Goal: Register for event/course: Sign up to attend an event or enroll in a course

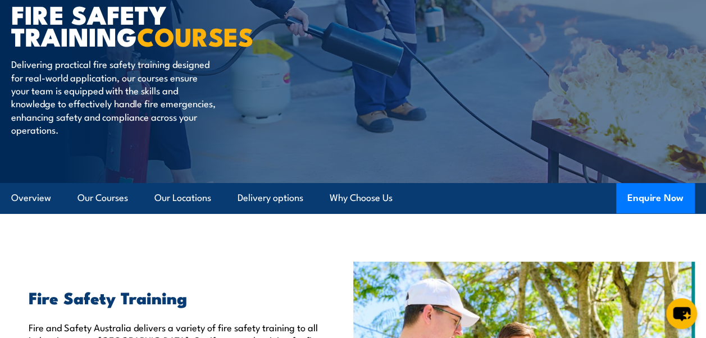
scroll to position [156, 0]
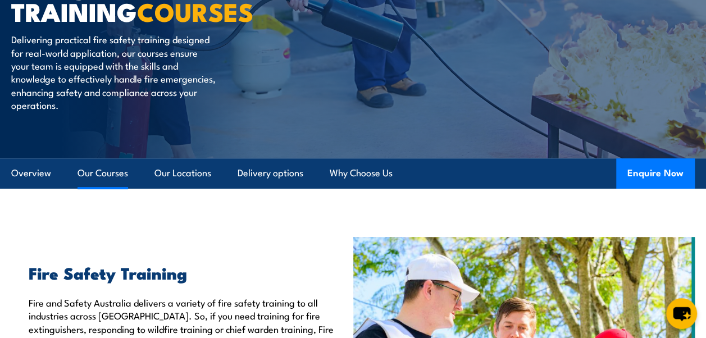
click at [99, 173] on link "Our Courses" at bounding box center [103, 173] width 51 height 30
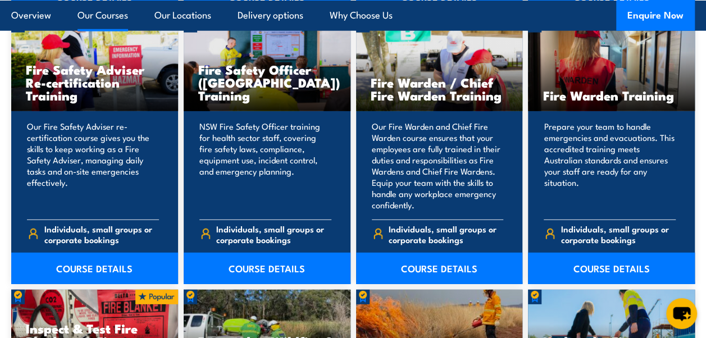
scroll to position [1491, 0]
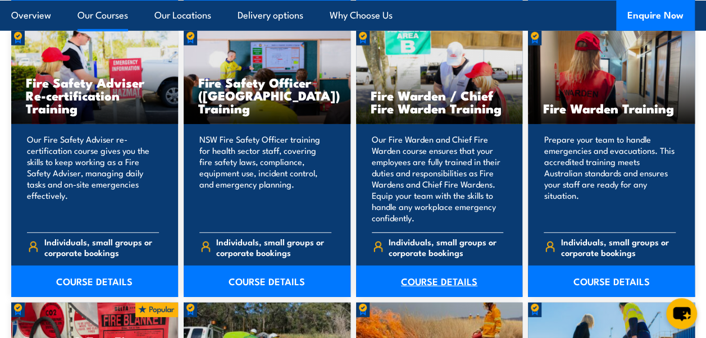
click at [424, 267] on link "COURSE DETAILS" at bounding box center [439, 281] width 167 height 31
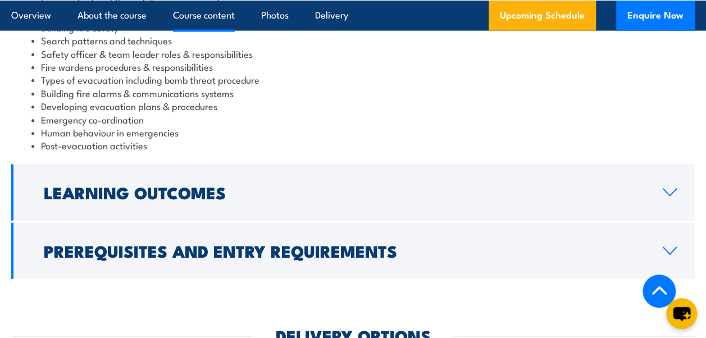
scroll to position [1259, 0]
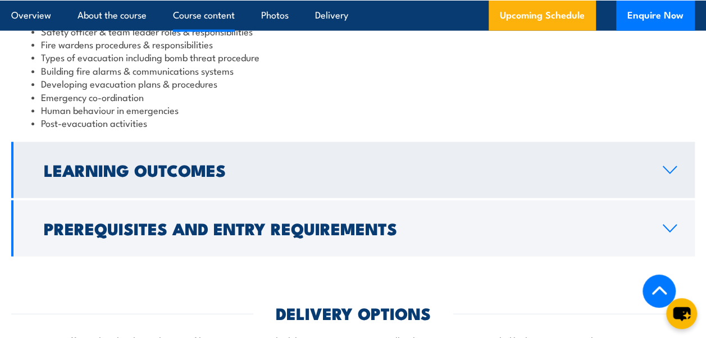
click at [668, 175] on link "Learning Outcomes" at bounding box center [353, 170] width 684 height 56
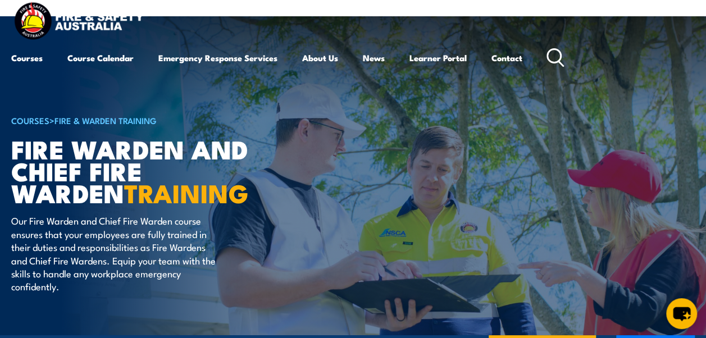
scroll to position [0, 0]
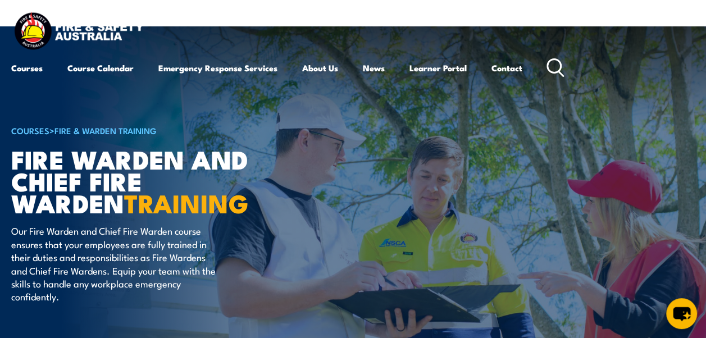
click at [18, 91] on header "Courses Course Calendar Emergency Response Services Services Overview Emergency…" at bounding box center [353, 46] width 706 height 92
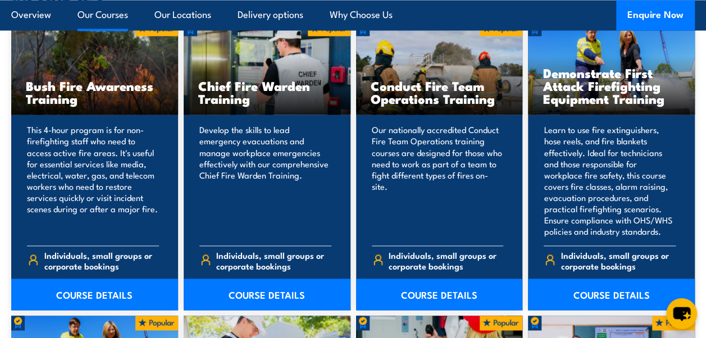
scroll to position [890, 0]
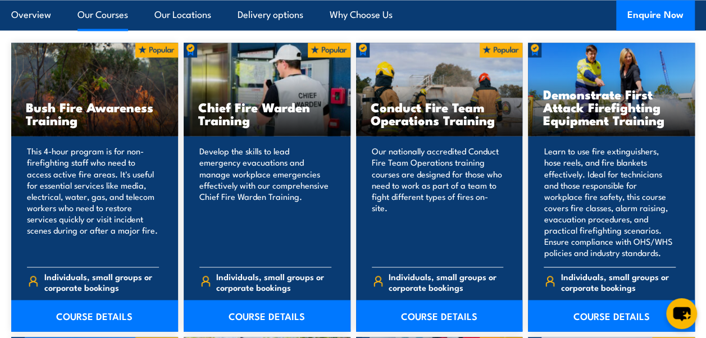
click at [612, 115] on h3 "Demonstrate First Attack Firefighting Equipment Training" at bounding box center [612, 107] width 138 height 39
click at [619, 314] on link "COURSE DETAILS" at bounding box center [611, 315] width 167 height 31
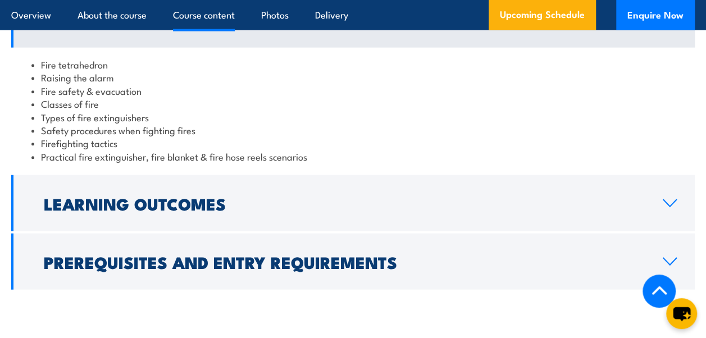
scroll to position [1295, 0]
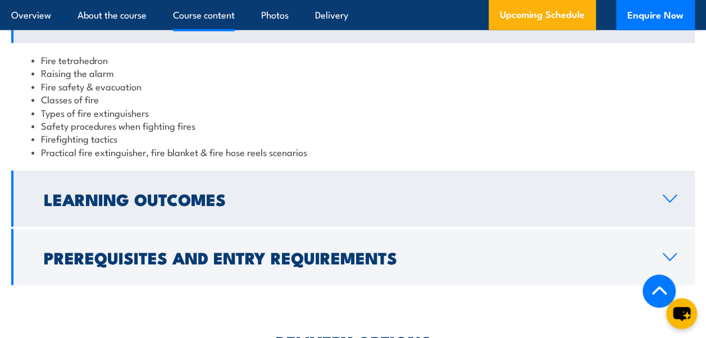
click at [666, 194] on icon at bounding box center [669, 198] width 15 height 9
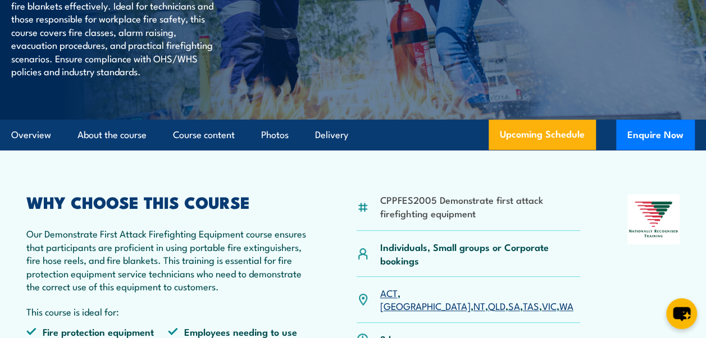
scroll to position [0, 0]
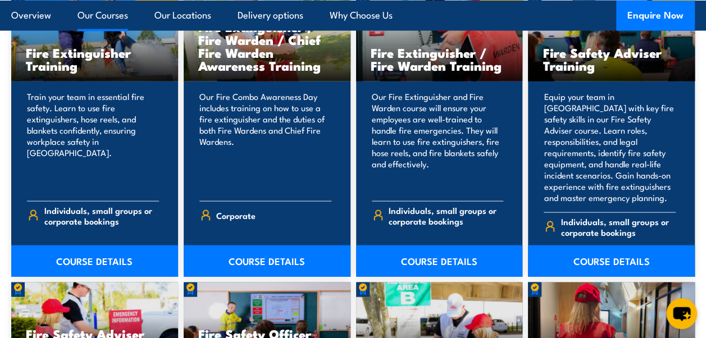
scroll to position [1247, 0]
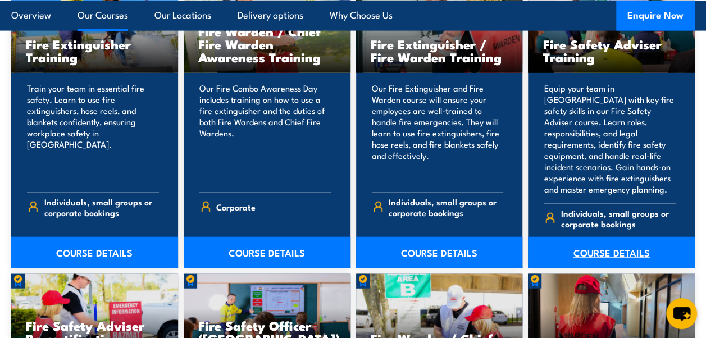
click at [603, 243] on link "COURSE DETAILS" at bounding box center [611, 252] width 167 height 31
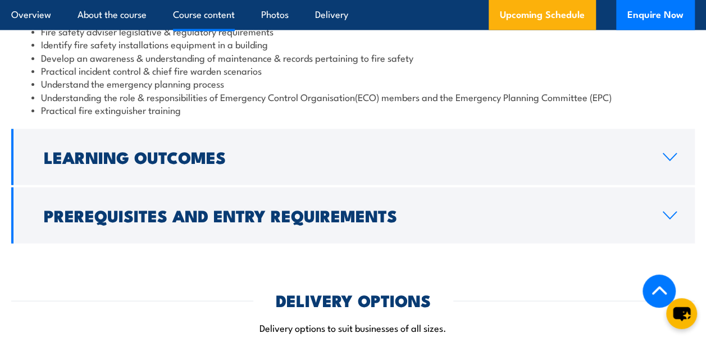
scroll to position [1170, 0]
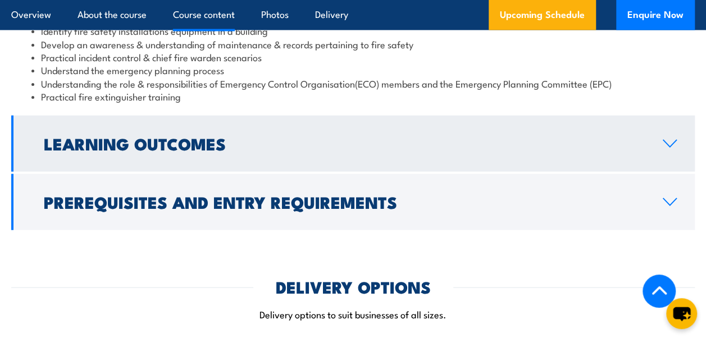
click at [667, 141] on icon at bounding box center [669, 143] width 15 height 9
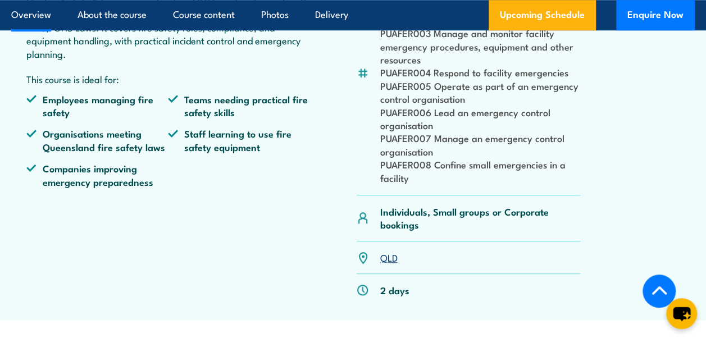
scroll to position [297, 0]
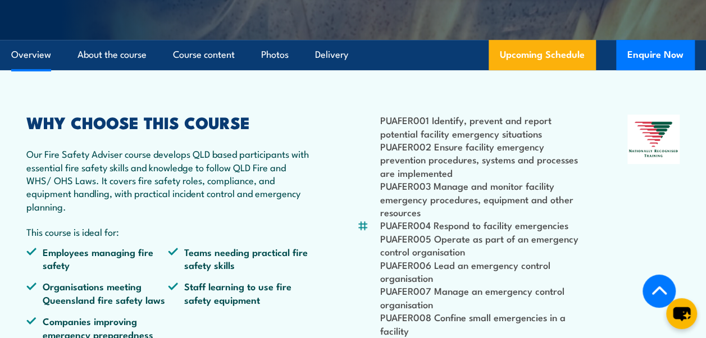
click at [703, 185] on section "PUAFER001 Identify, prevent and report potential facility emergency situations …" at bounding box center [353, 271] width 706 height 403
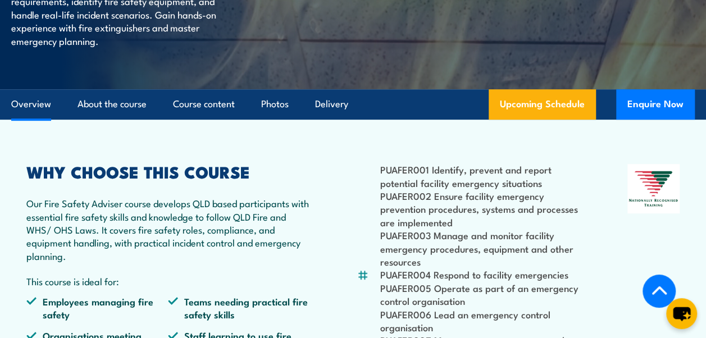
scroll to position [256, 0]
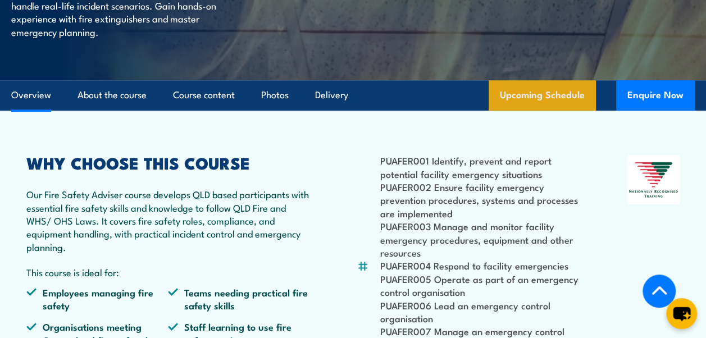
click at [550, 99] on link "Upcoming Schedule" at bounding box center [542, 95] width 107 height 30
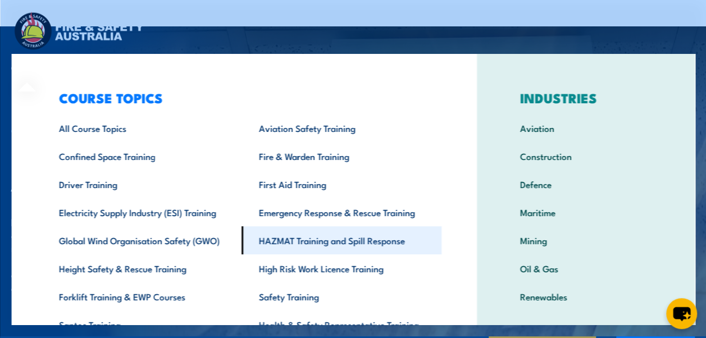
click at [309, 244] on link "HAZMAT Training and Spill Response" at bounding box center [341, 240] width 200 height 28
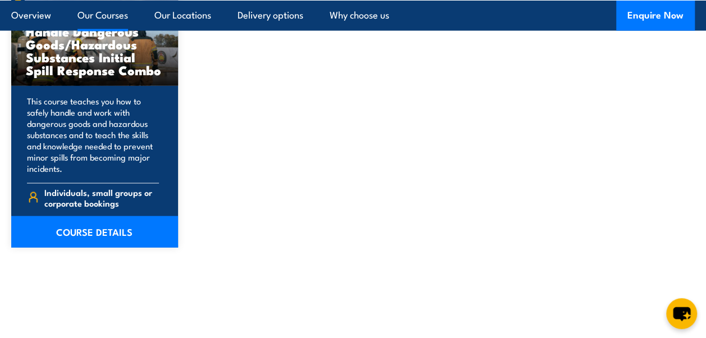
scroll to position [1217, 0]
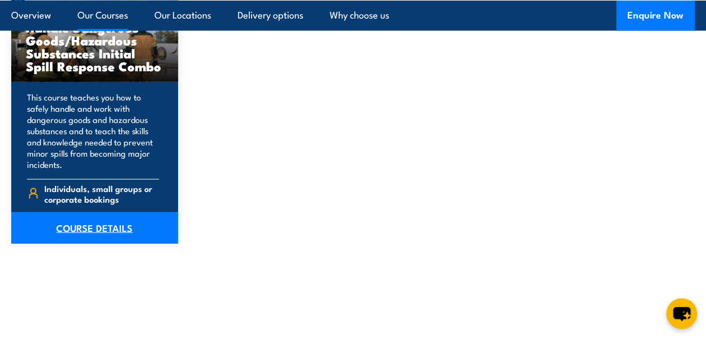
click at [71, 225] on link "COURSE DETAILS" at bounding box center [94, 227] width 167 height 31
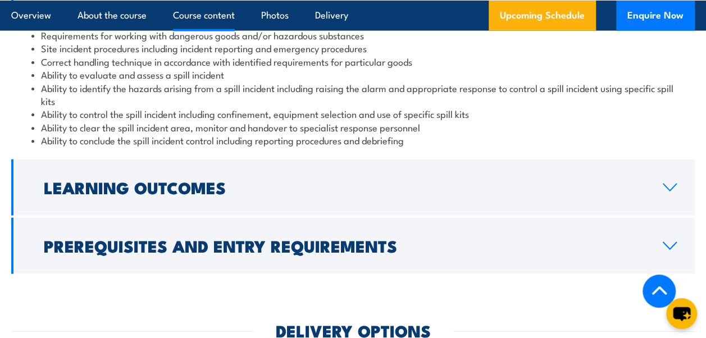
scroll to position [1207, 0]
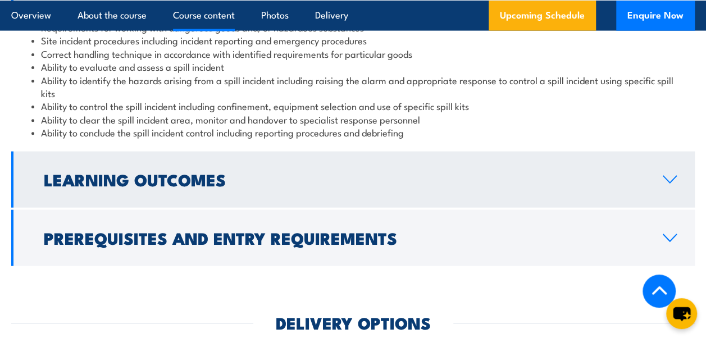
click at [671, 178] on icon at bounding box center [669, 179] width 15 height 9
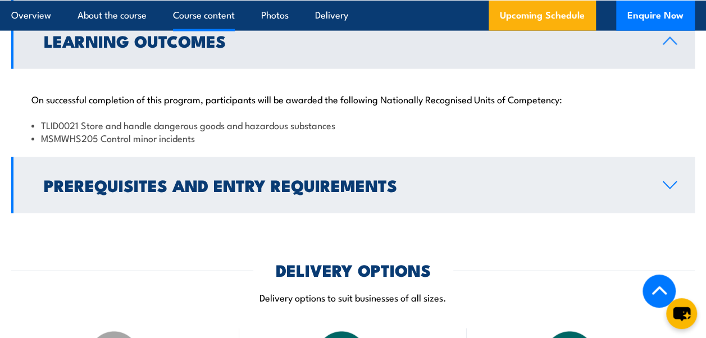
click at [673, 183] on icon at bounding box center [669, 185] width 15 height 9
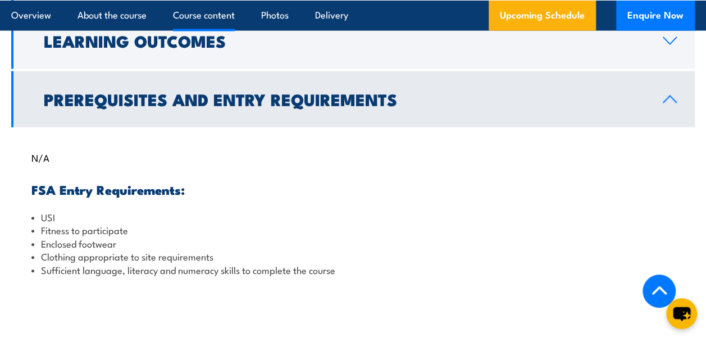
scroll to position [1199, 0]
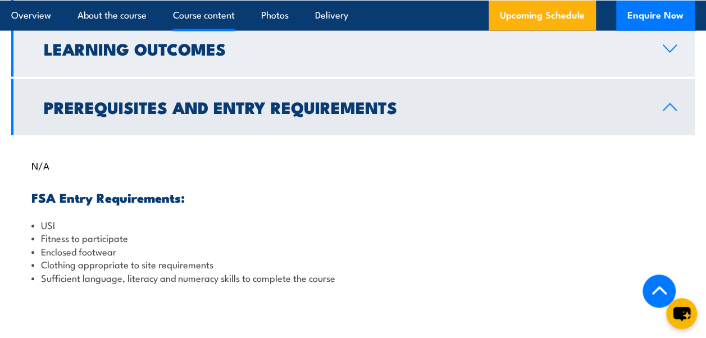
click at [669, 46] on icon at bounding box center [669, 48] width 15 height 9
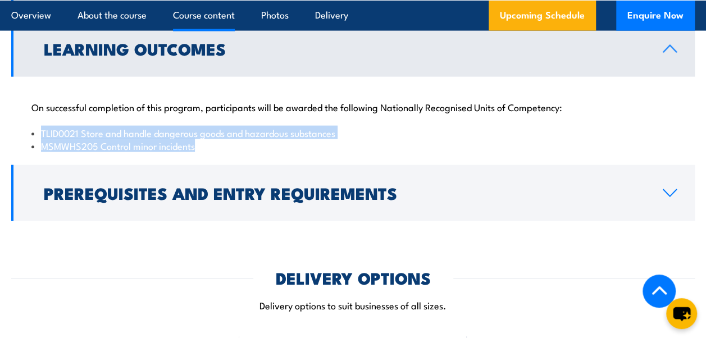
drag, startPoint x: 39, startPoint y: 131, endPoint x: 239, endPoint y: 149, distance: 200.8
click at [239, 149] on ul "TLID0021 Store and handle dangerous goods and hazardous substances MSMWHS205 Co…" at bounding box center [352, 139] width 643 height 26
copy ul "TLID0021 Store and handle dangerous goods and hazardous substances MSMWHS205 Co…"
click at [703, 148] on section "Course Content Requirements for working with dangerous goods and/or hazardous s…" at bounding box center [353, 91] width 706 height 259
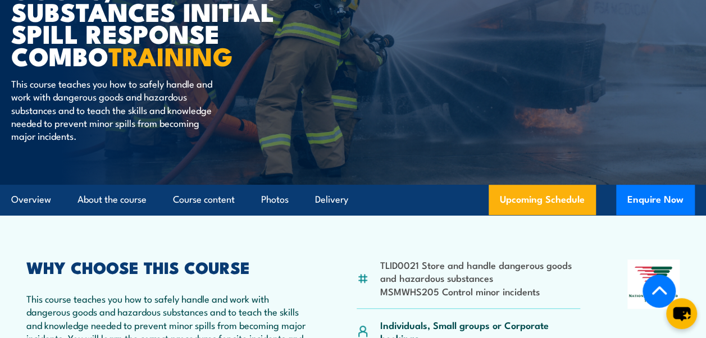
scroll to position [179, 0]
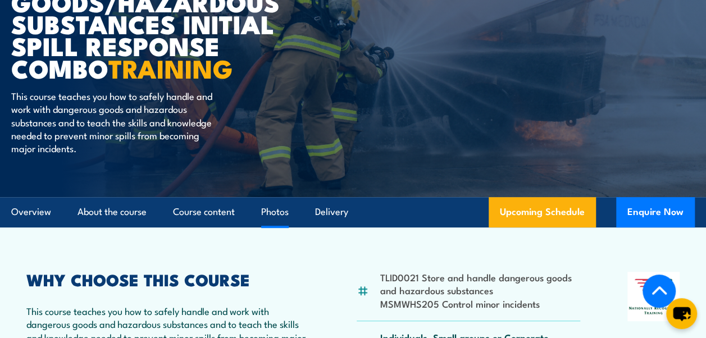
click at [286, 212] on link "Photos" at bounding box center [275, 212] width 28 height 30
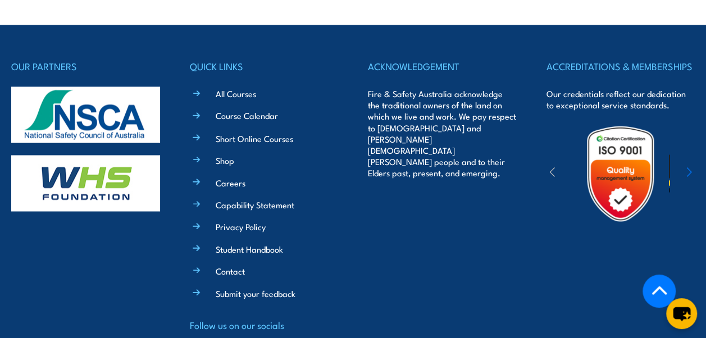
scroll to position [3058, 0]
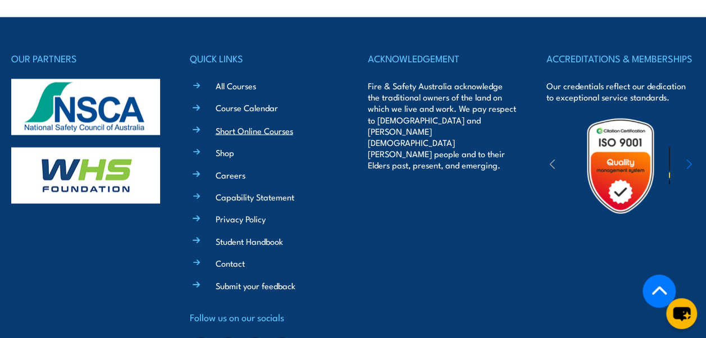
click at [261, 124] on link "Short Online Courses" at bounding box center [255, 130] width 78 height 12
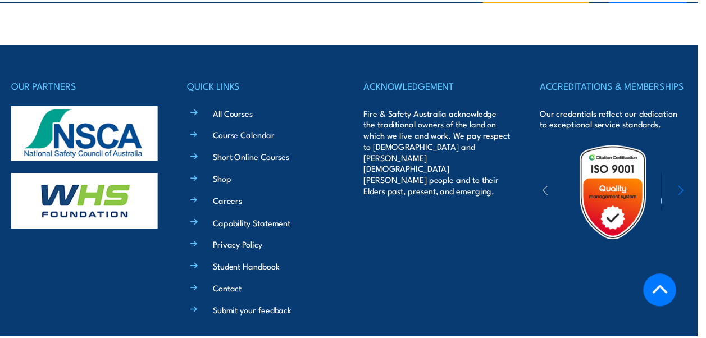
scroll to position [3058, 0]
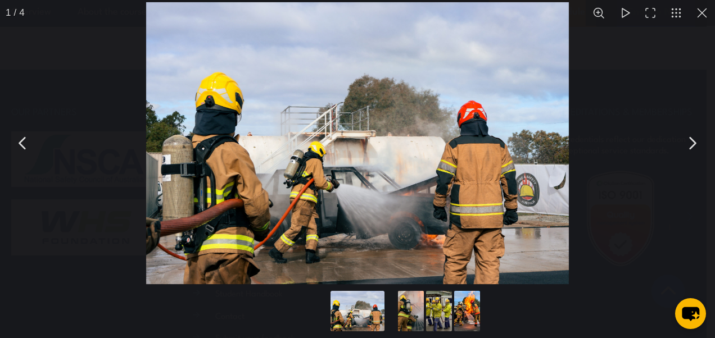
click at [702, 20] on button "You can close this modal content with the ESC key" at bounding box center [702, 13] width 26 height 26
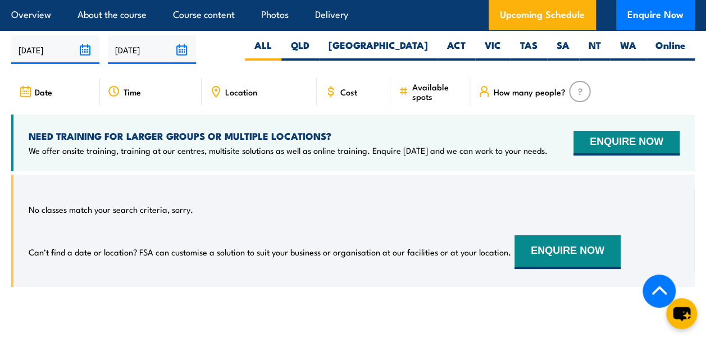
scroll to position [1863, 0]
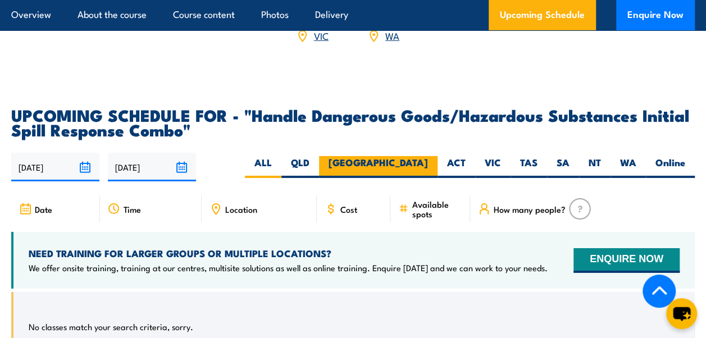
click at [424, 156] on label "NSW" at bounding box center [378, 167] width 119 height 22
click at [428, 156] on input "NSW" at bounding box center [431, 159] width 7 height 7
radio input "true"
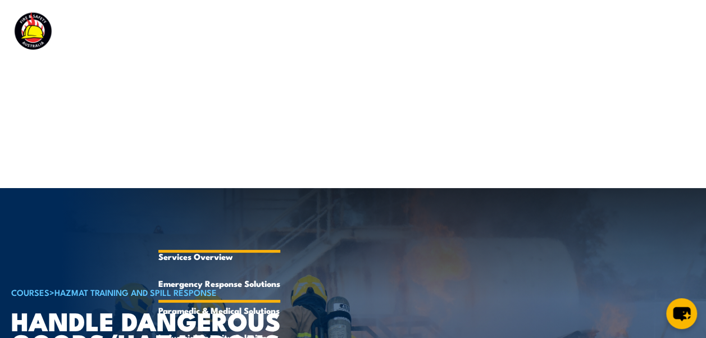
click at [210, 283] on link "Emergency Response Solutions" at bounding box center [219, 283] width 122 height 27
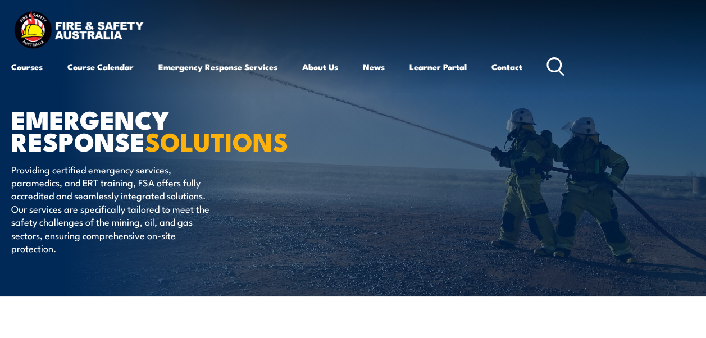
click at [210, 283] on div "EMERGENCY RESPONSE SOLUTIONS Providing certified emergency services, paramedics…" at bounding box center [150, 148] width 278 height 297
click at [547, 129] on article "EMERGENCY RESPONSE SOLUTIONS Providing certified emergency services, paramedics…" at bounding box center [353, 148] width 684 height 297
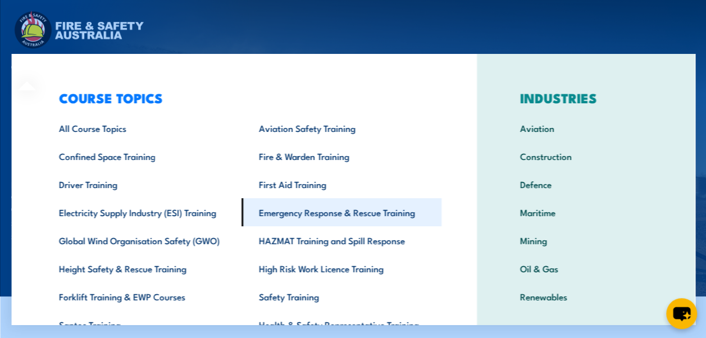
click at [391, 218] on link "Emergency Response & Rescue Training" at bounding box center [341, 212] width 200 height 28
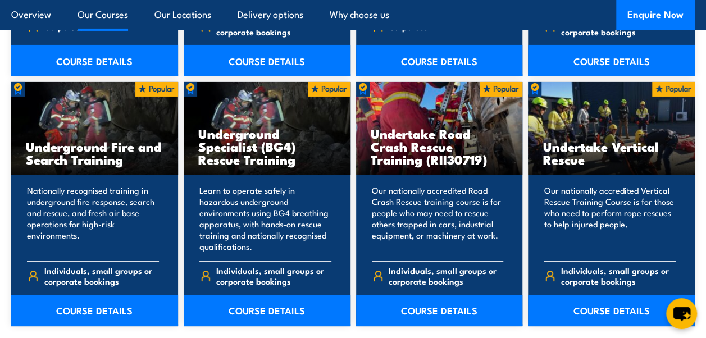
scroll to position [1931, 0]
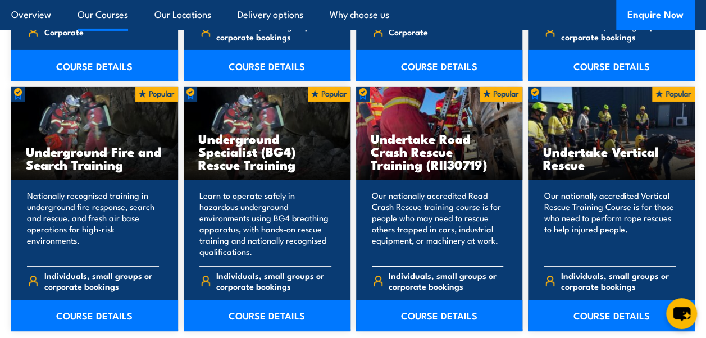
click at [419, 134] on h3 "Undertake Road Crash Rescue Training (RII30719)" at bounding box center [440, 151] width 138 height 39
click at [425, 303] on link "COURSE DETAILS" at bounding box center [439, 315] width 167 height 31
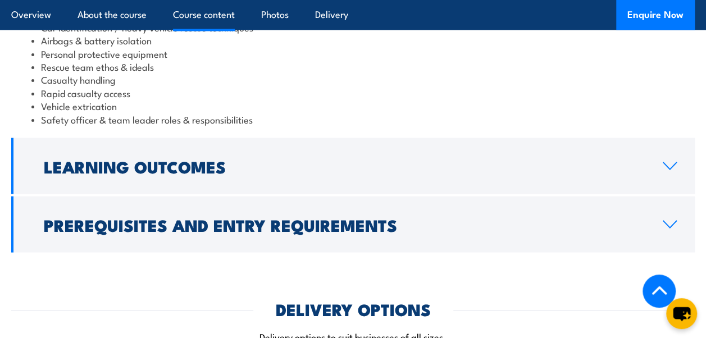
scroll to position [1140, 0]
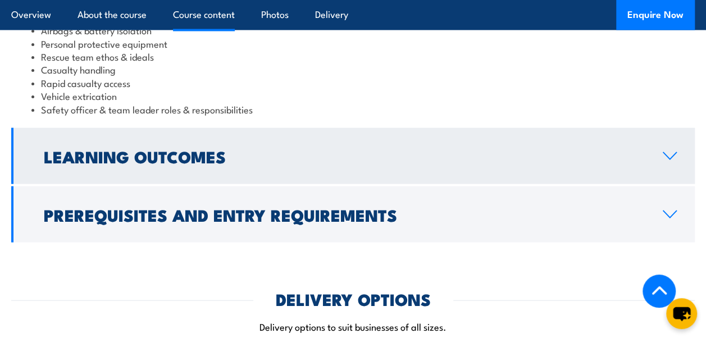
click at [668, 152] on icon at bounding box center [669, 156] width 15 height 9
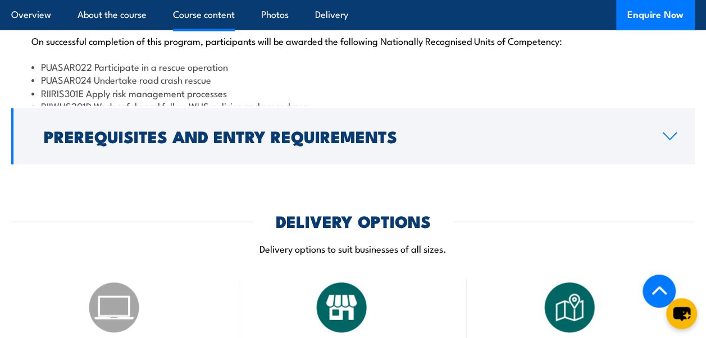
scroll to position [1088, 0]
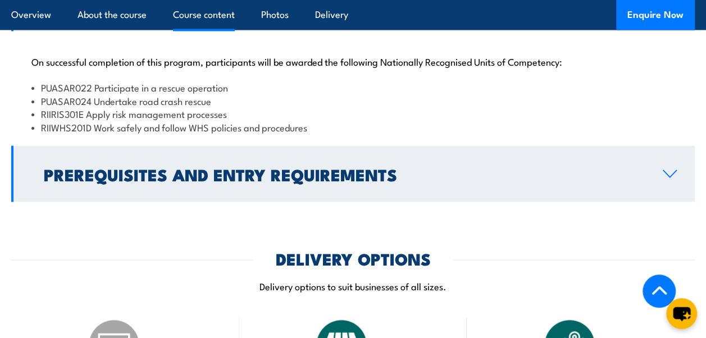
click at [671, 179] on link "Prerequisites and Entry Requirements" at bounding box center [353, 174] width 684 height 56
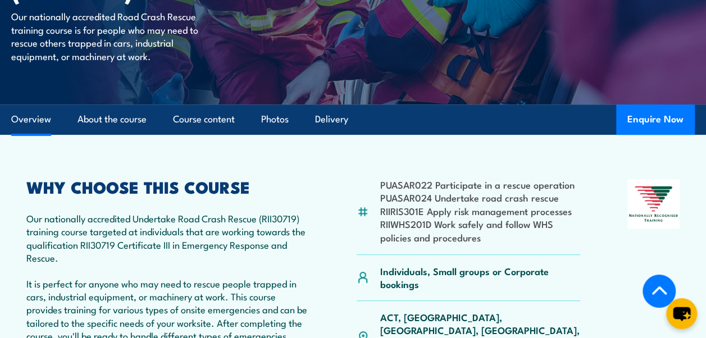
scroll to position [0, 0]
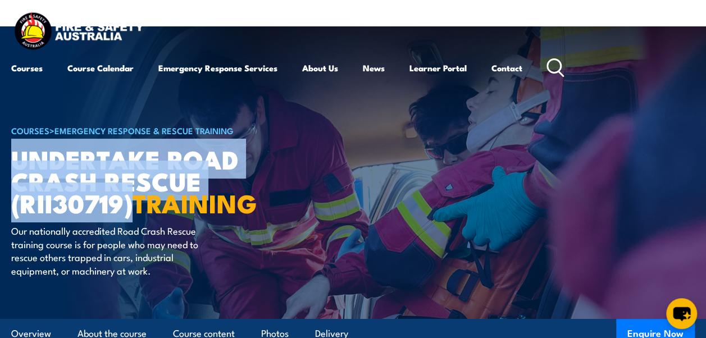
drag, startPoint x: 134, startPoint y: 206, endPoint x: 16, endPoint y: 173, distance: 122.0
click at [16, 173] on h1 "Undertake Road Crash Rescue (RII30719) TRAINING" at bounding box center [150, 181] width 278 height 66
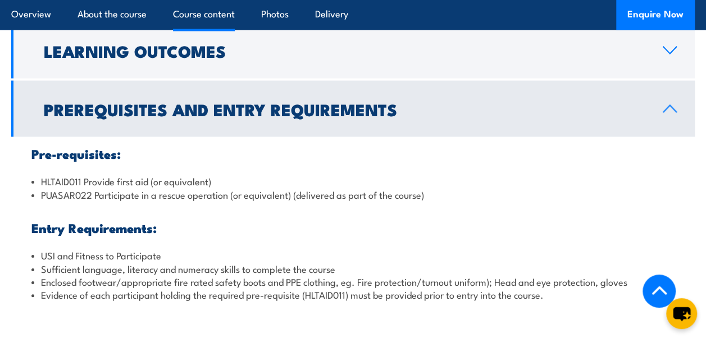
scroll to position [1031, 0]
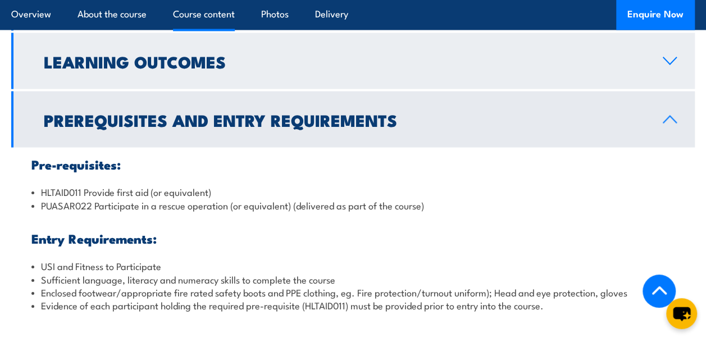
click at [671, 53] on link "Learning Outcomes" at bounding box center [353, 61] width 684 height 56
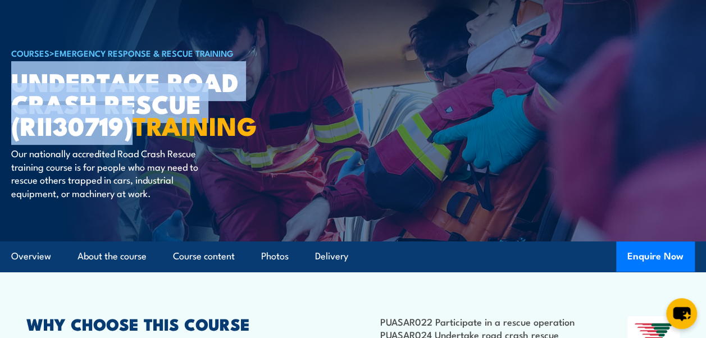
scroll to position [0, 0]
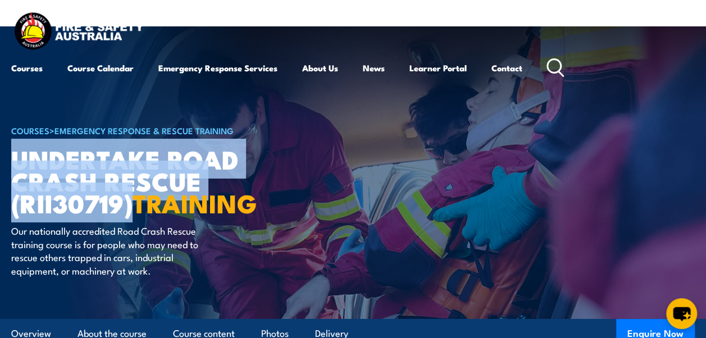
copy h1 "Undertake Road Crash Rescue (RII30719)"
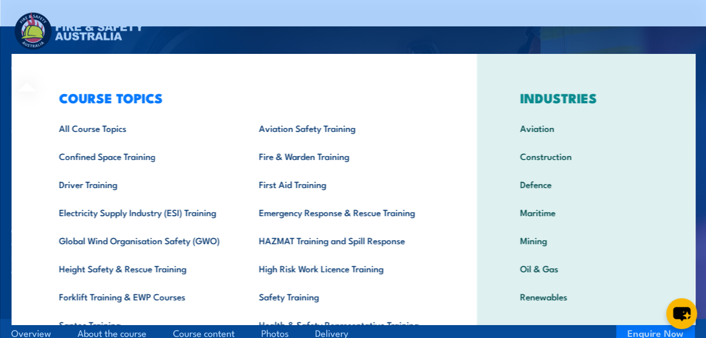
click at [33, 67] on div "COURSE TOPICS All Course Topics Aviation Safety Training Confined Space Trainin…" at bounding box center [243, 231] width 465 height 355
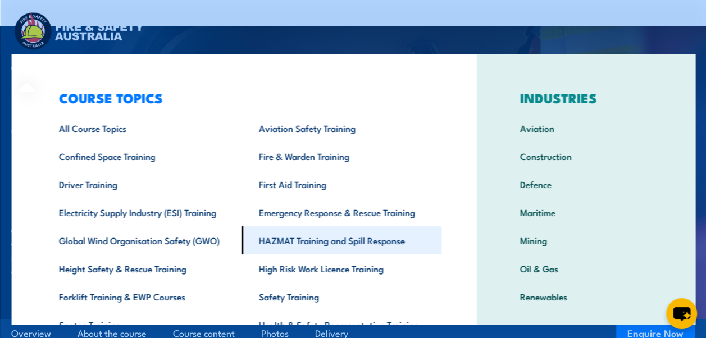
click at [300, 237] on link "HAZMAT Training and Spill Response" at bounding box center [341, 240] width 200 height 28
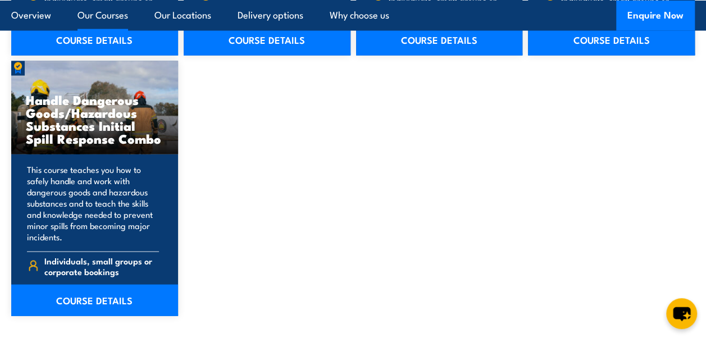
scroll to position [1149, 0]
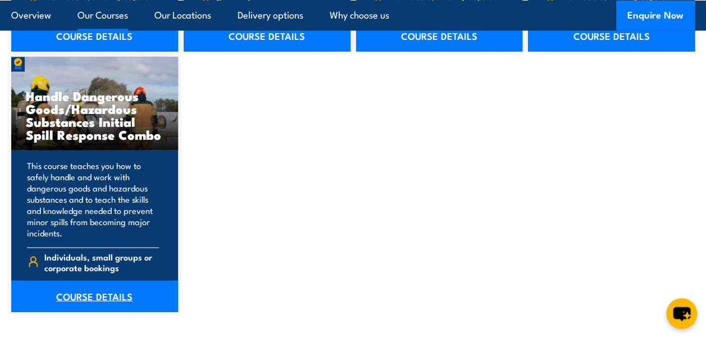
click at [102, 292] on link "COURSE DETAILS" at bounding box center [94, 296] width 167 height 31
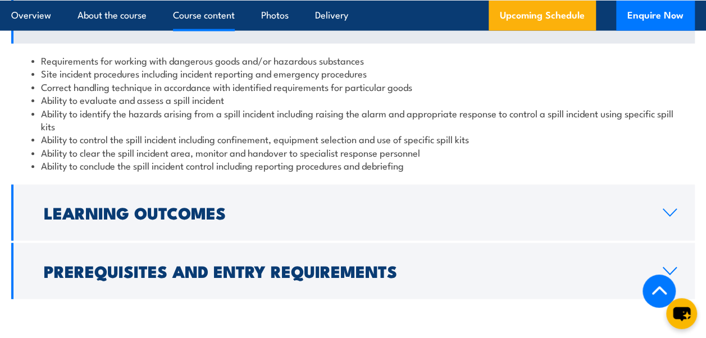
scroll to position [1186, 0]
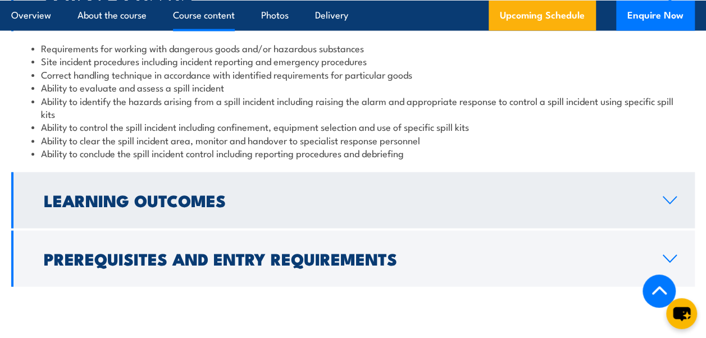
click at [664, 202] on icon at bounding box center [669, 200] width 15 height 9
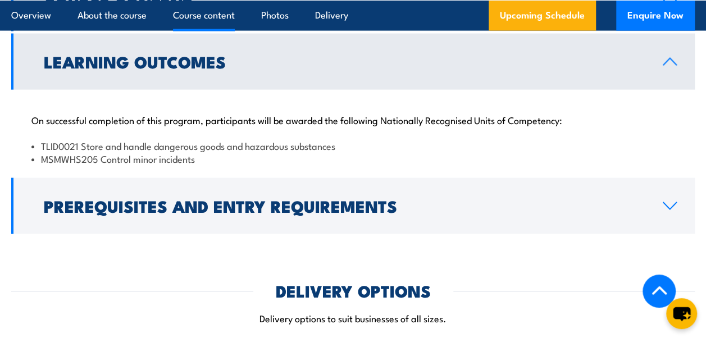
click at [40, 143] on li "TLID0021 Store and handle dangerous goods and hazardous substances" at bounding box center [352, 145] width 643 height 13
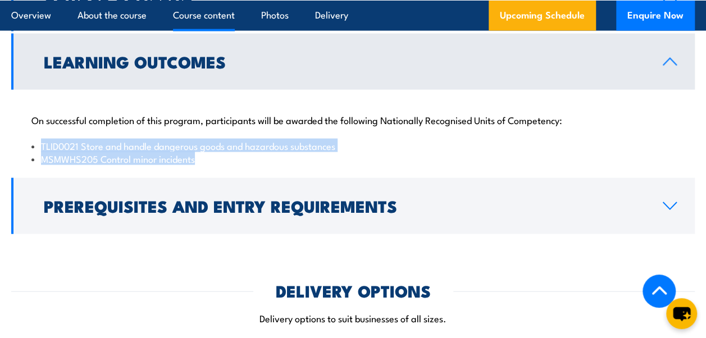
drag, startPoint x: 42, startPoint y: 143, endPoint x: 210, endPoint y: 160, distance: 168.8
click at [210, 160] on ul "TLID0021 Store and handle dangerous goods and hazardous substances MSMWHS205 Co…" at bounding box center [352, 152] width 643 height 26
copy ul "TLID0021 Store and handle dangerous goods and hazardous substances MSMWHS205 Co…"
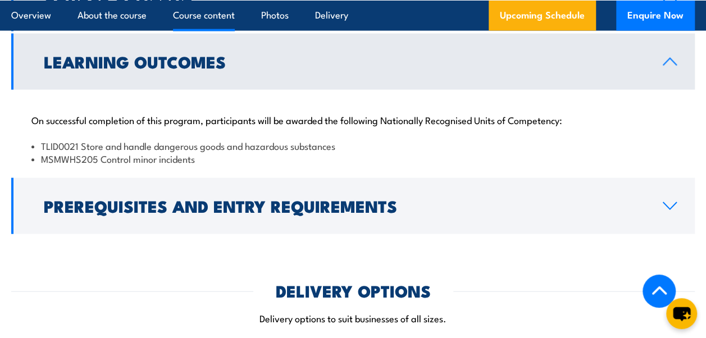
click at [10, 273] on div "COURSES > HAZMAT Training and Spill Response Handle Dangerous Goods/Hazardous S…" at bounding box center [353, 343] width 706 height 3006
click at [528, 15] on link "Upcoming Schedule" at bounding box center [542, 15] width 107 height 30
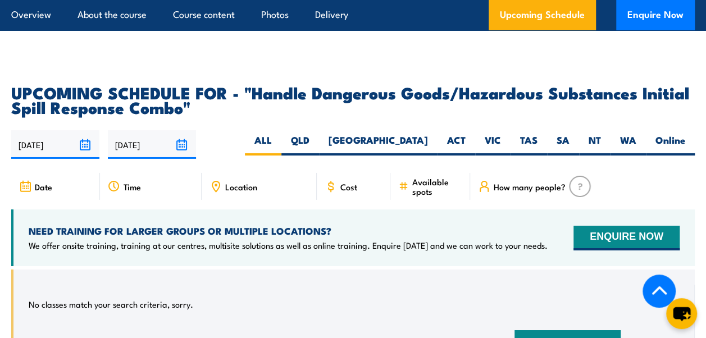
scroll to position [1900, 0]
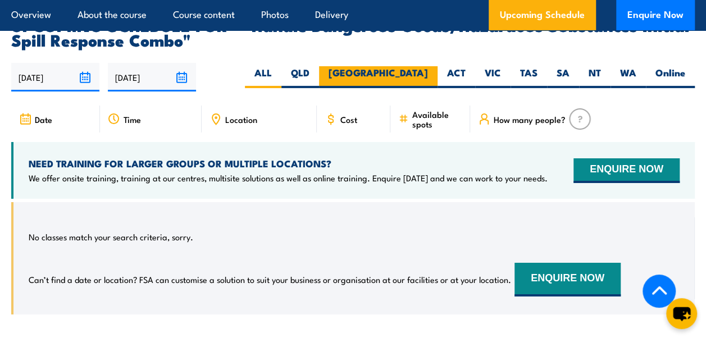
click at [412, 66] on label "[GEOGRAPHIC_DATA]" at bounding box center [378, 77] width 119 height 22
click at [428, 66] on input "[GEOGRAPHIC_DATA]" at bounding box center [431, 69] width 7 height 7
radio input "true"
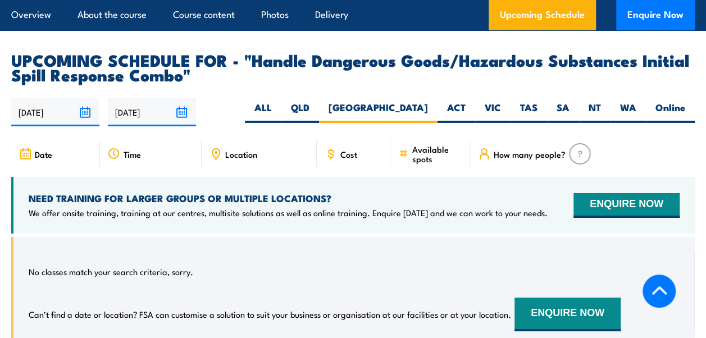
scroll to position [1953, 0]
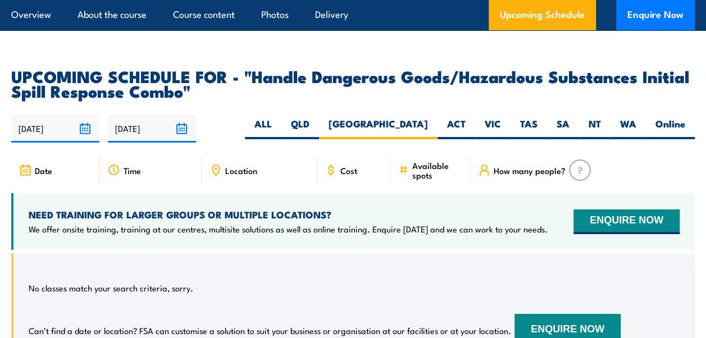
scroll to position [1900, 0]
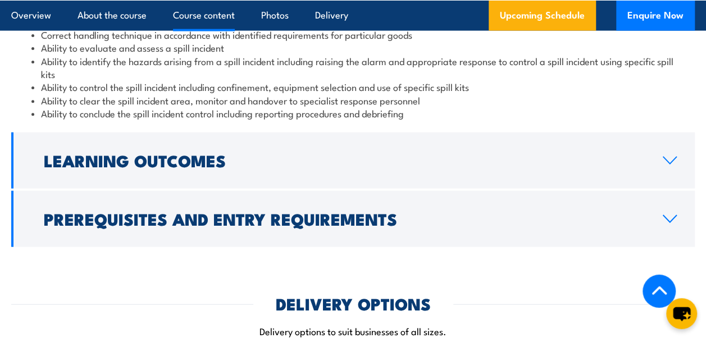
scroll to position [1186, 0]
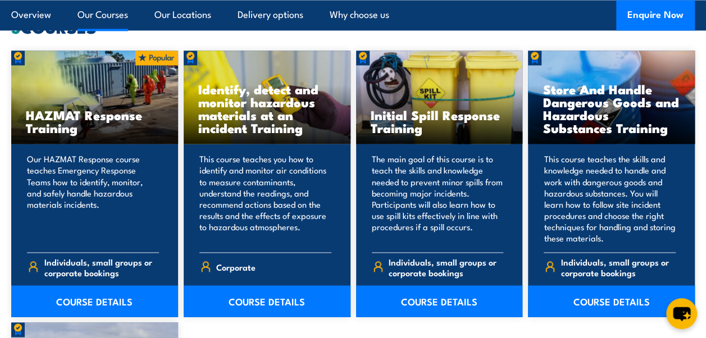
scroll to position [888, 0]
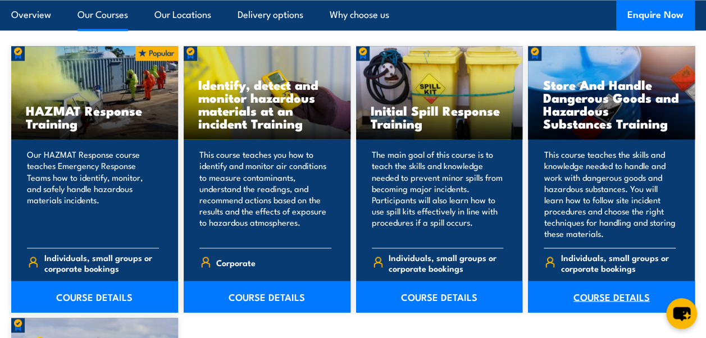
click at [595, 300] on link "COURSE DETAILS" at bounding box center [611, 296] width 167 height 31
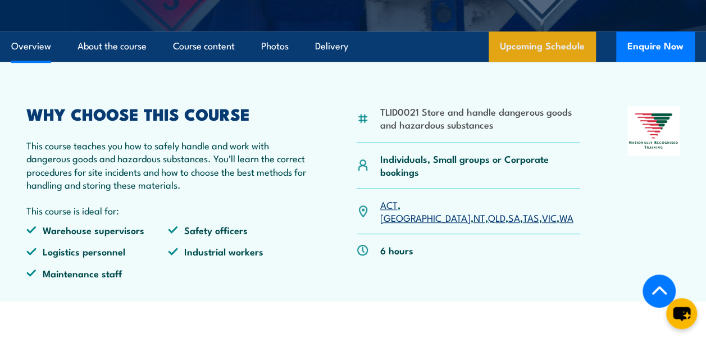
click at [550, 60] on link "Upcoming Schedule" at bounding box center [542, 46] width 107 height 30
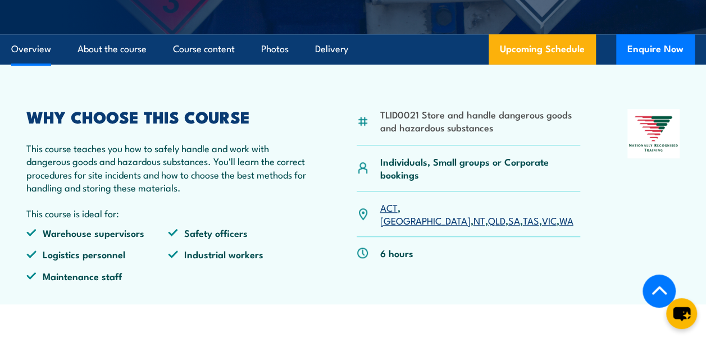
scroll to position [336, 0]
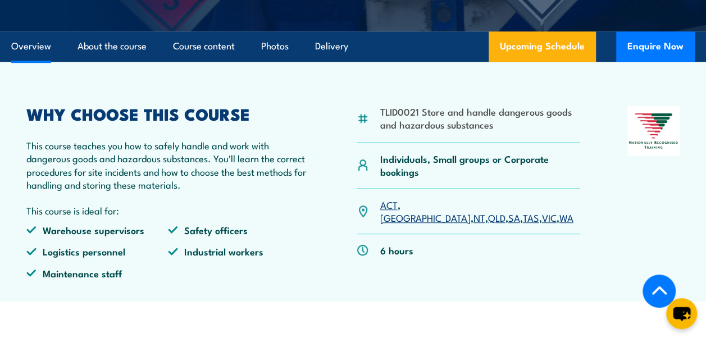
click at [698, 134] on section "TLID0021 Store and handle dangerous goods and hazardous substances Individuals,…" at bounding box center [353, 182] width 706 height 240
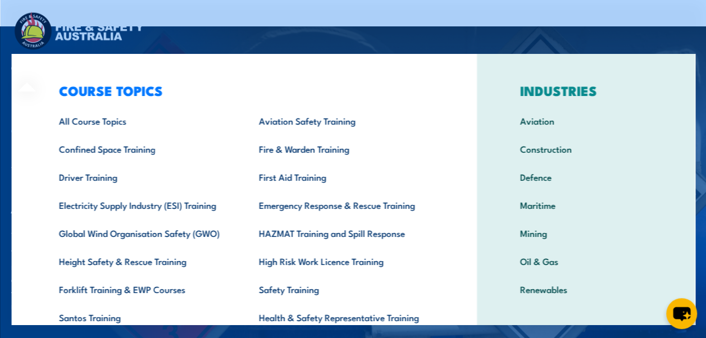
scroll to position [0, 0]
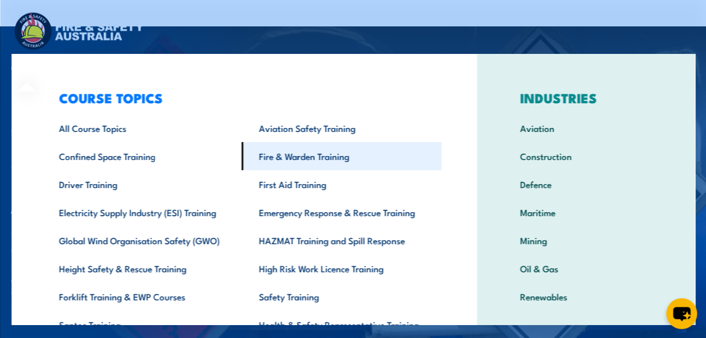
click at [284, 154] on link "Fire & Warden Training" at bounding box center [341, 156] width 200 height 28
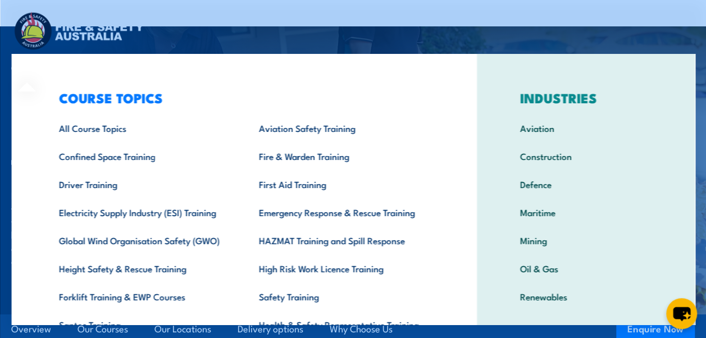
click at [661, 236] on div "INDUSTRIES Aviation Construction Defence Maritime Mining Oil & Gas Renewables" at bounding box center [586, 231] width 219 height 355
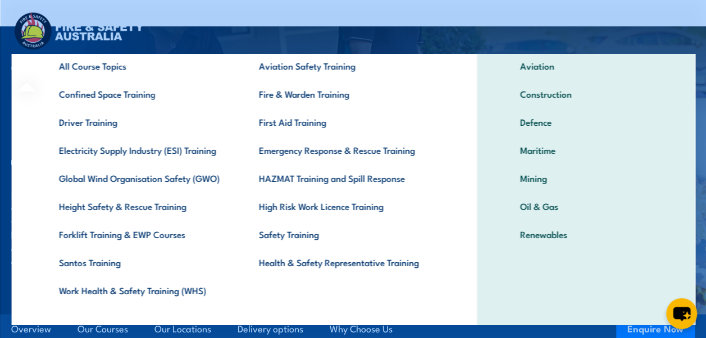
scroll to position [55, 0]
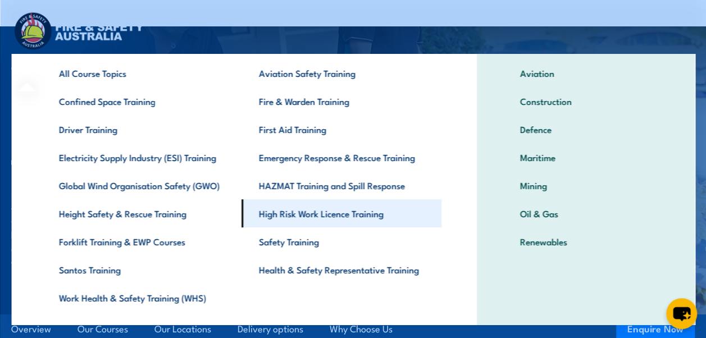
click at [315, 214] on link "High Risk Work Licence Training" at bounding box center [341, 213] width 200 height 28
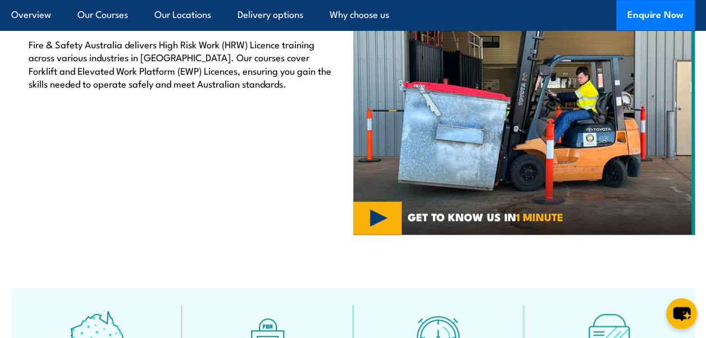
scroll to position [349, 0]
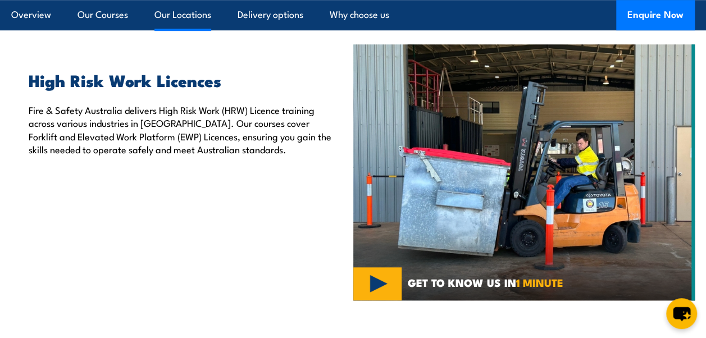
click at [197, 12] on link "Our Locations" at bounding box center [183, 15] width 57 height 30
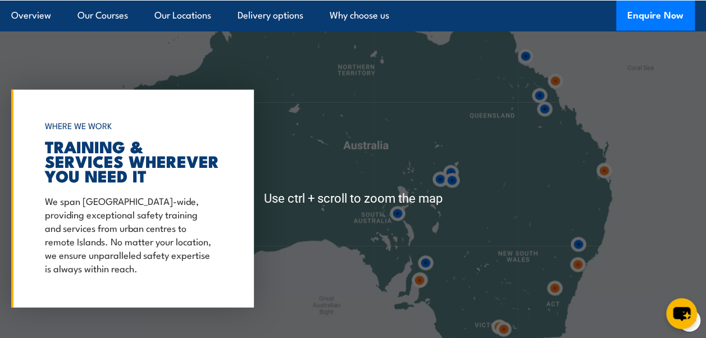
scroll to position [1355, 0]
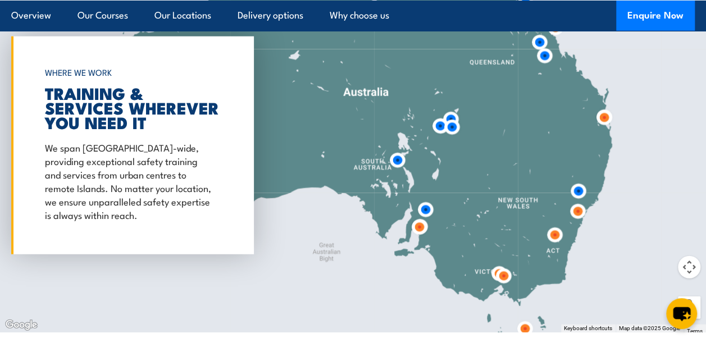
click at [557, 237] on img at bounding box center [554, 235] width 21 height 21
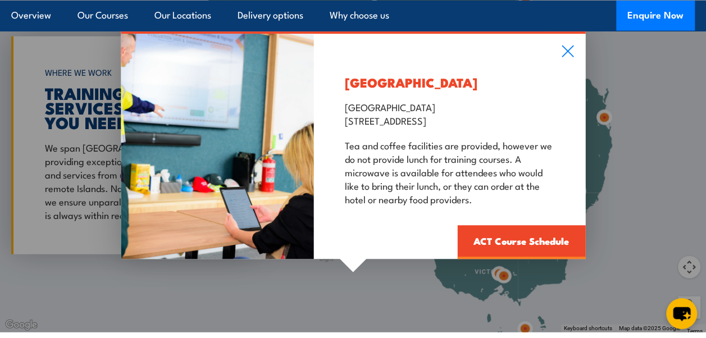
click at [612, 205] on div "Canberra Garden City Hotel Canberra 55 Jerrabomberra Ave, Narrabundah, ACT, 260…" at bounding box center [353, 145] width 706 height 374
click at [622, 197] on div "Canberra Garden City Hotel Canberra 55 Jerrabomberra Ave, Narrabundah, ACT, 260…" at bounding box center [353, 145] width 706 height 374
click at [597, 184] on div "Canberra Garden City Hotel Canberra 55 Jerrabomberra Ave, Narrabundah, ACT, 260…" at bounding box center [353, 145] width 706 height 374
click at [569, 55] on icon at bounding box center [567, 51] width 13 height 12
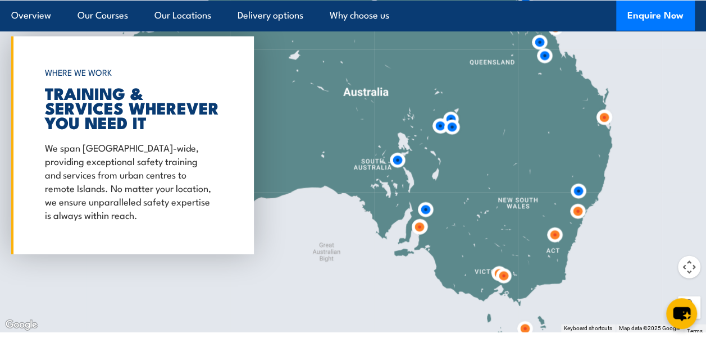
click at [578, 215] on img at bounding box center [578, 211] width 21 height 21
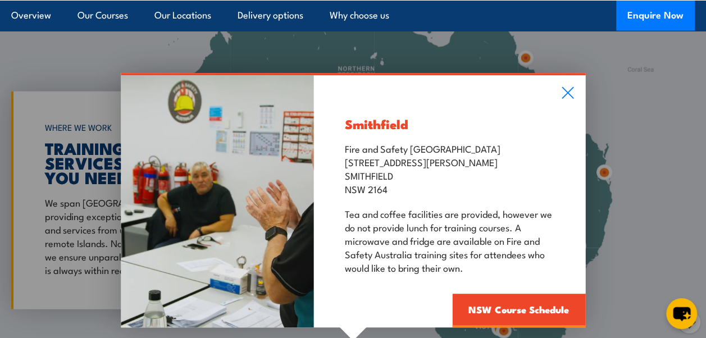
scroll to position [1299, 0]
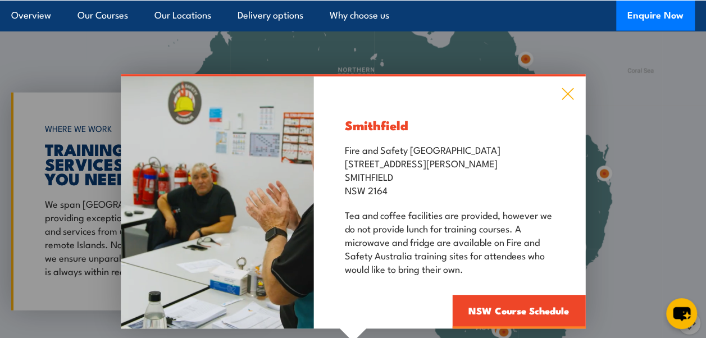
click at [569, 94] on icon at bounding box center [568, 94] width 12 height 12
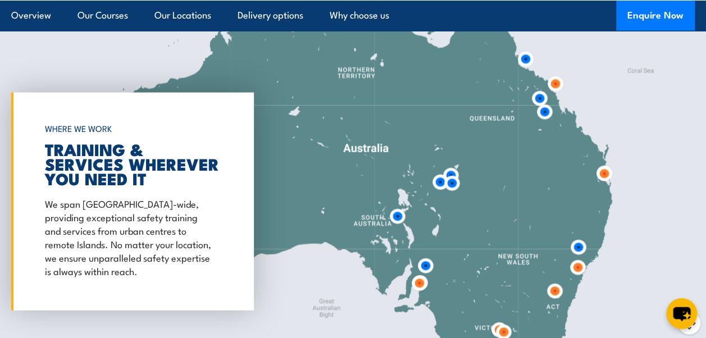
click at [577, 247] on img at bounding box center [578, 247] width 21 height 21
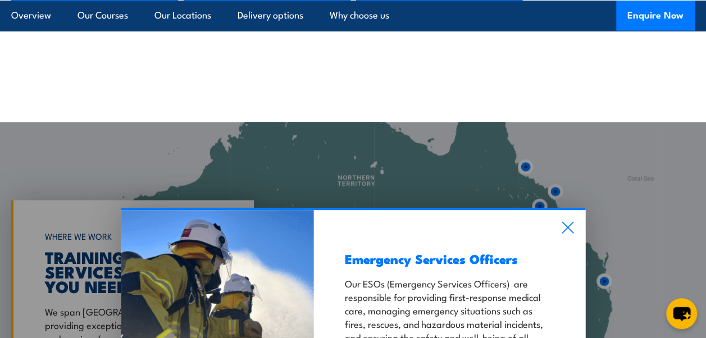
scroll to position [1186, 0]
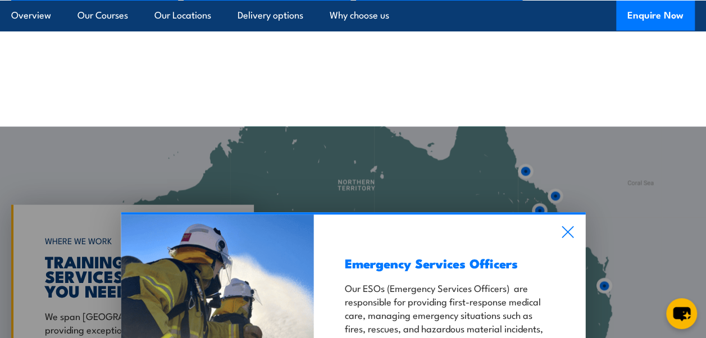
click at [608, 303] on div "Emergency Services Officers Our ESOs (Emergency Services Officers) are responsi…" at bounding box center [353, 314] width 706 height 374
click at [568, 232] on icon at bounding box center [567, 232] width 13 height 12
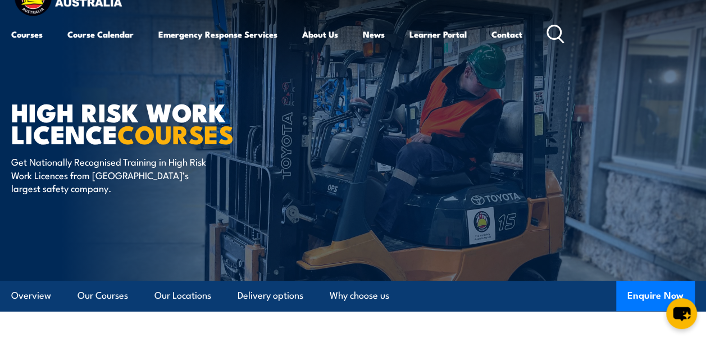
scroll to position [0, 0]
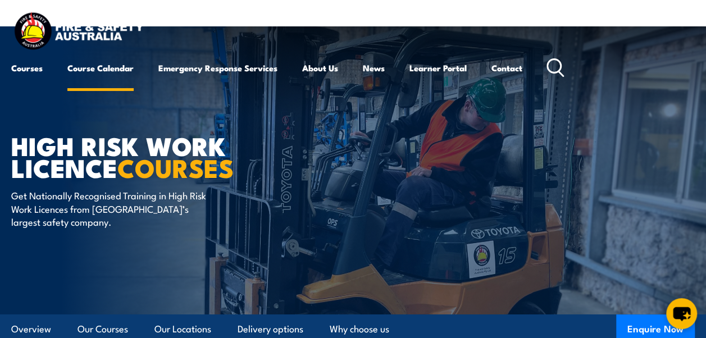
click at [116, 68] on link "Course Calendar" at bounding box center [100, 68] width 66 height 27
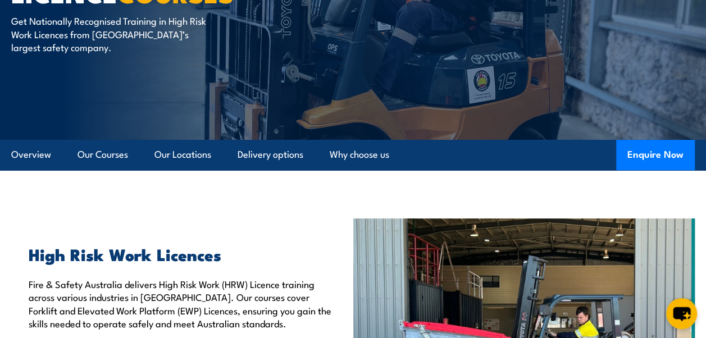
scroll to position [225, 0]
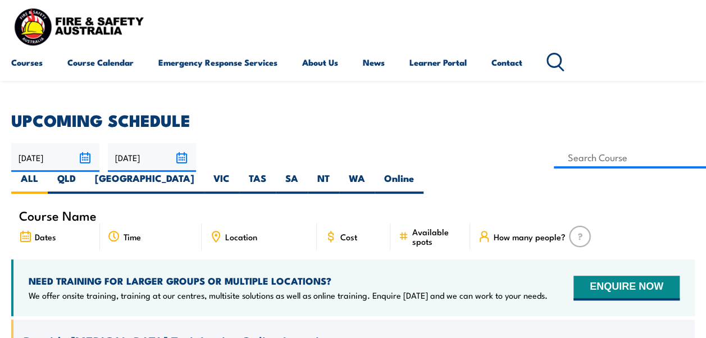
click at [204, 172] on label "[GEOGRAPHIC_DATA]" at bounding box center [144, 183] width 119 height 22
click at [202, 172] on input "[GEOGRAPHIC_DATA]" at bounding box center [197, 175] width 7 height 7
radio input "true"
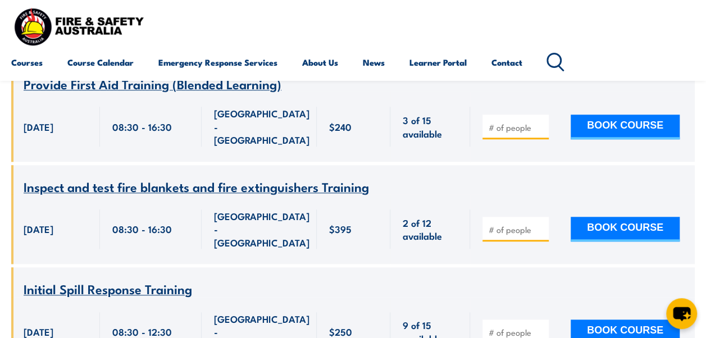
scroll to position [506, 0]
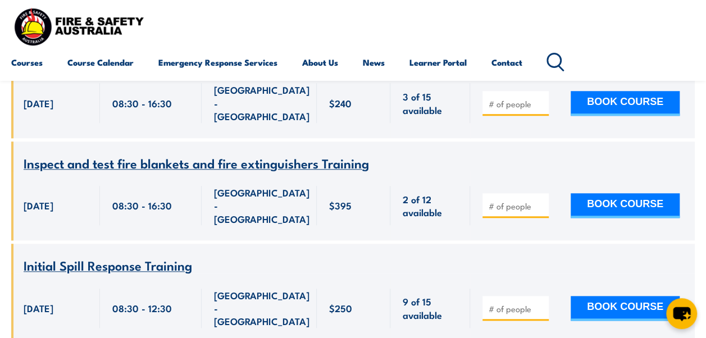
click at [159, 153] on span "Inspect and test fire blankets and fire extinguishers Training" at bounding box center [197, 162] width 346 height 19
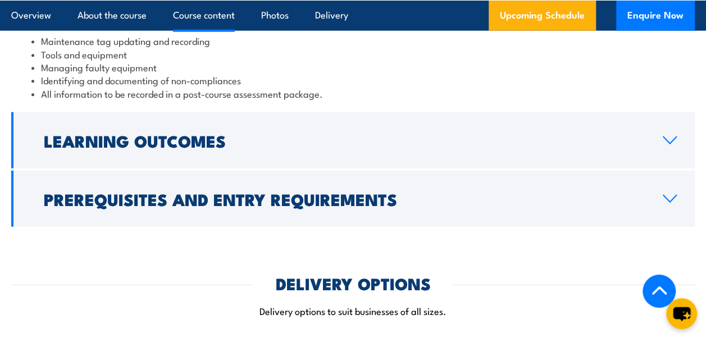
scroll to position [1349, 0]
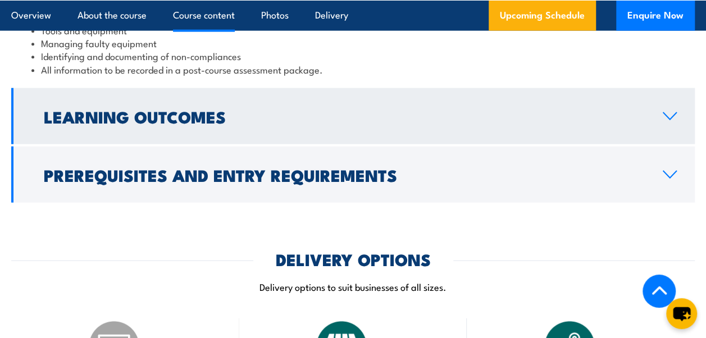
click at [675, 121] on icon at bounding box center [669, 116] width 15 height 9
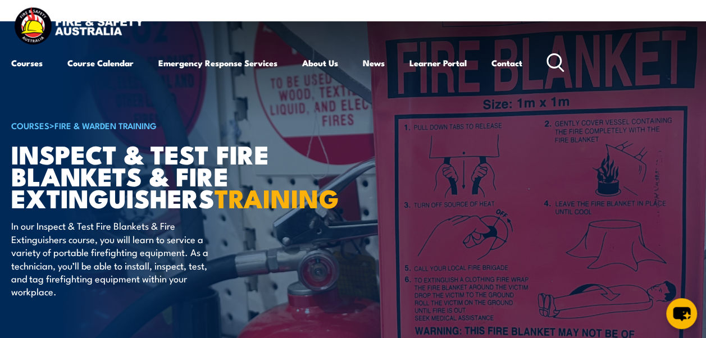
scroll to position [0, 0]
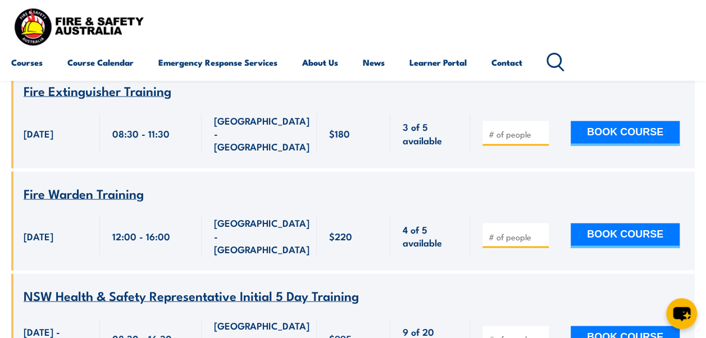
scroll to position [1011, 0]
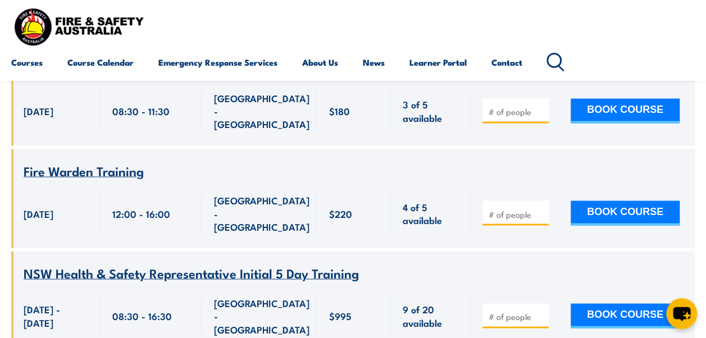
click at [212, 263] on span "NSW Health & Safety Representative Initial 5 Day Training" at bounding box center [191, 272] width 335 height 19
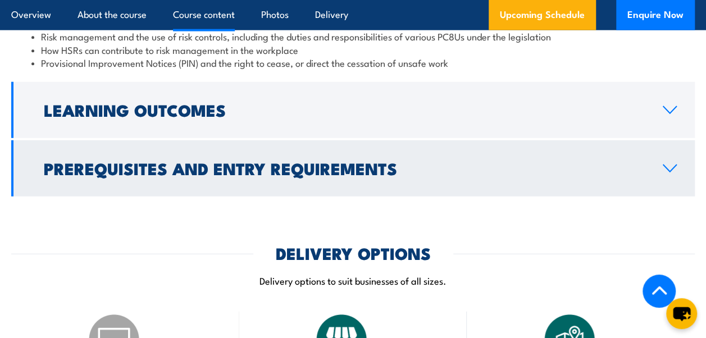
scroll to position [1349, 0]
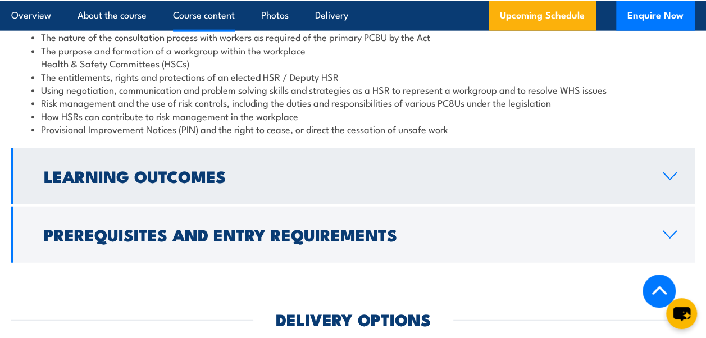
click at [673, 167] on link "Learning Outcomes" at bounding box center [353, 176] width 684 height 56
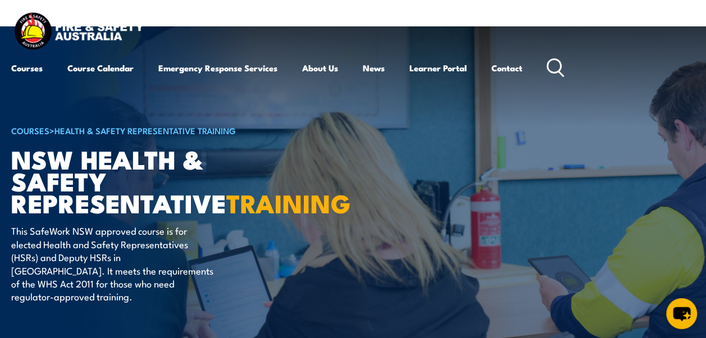
scroll to position [0, 0]
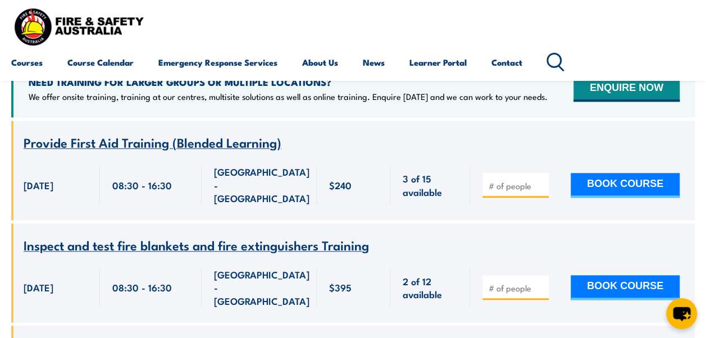
scroll to position [225, 0]
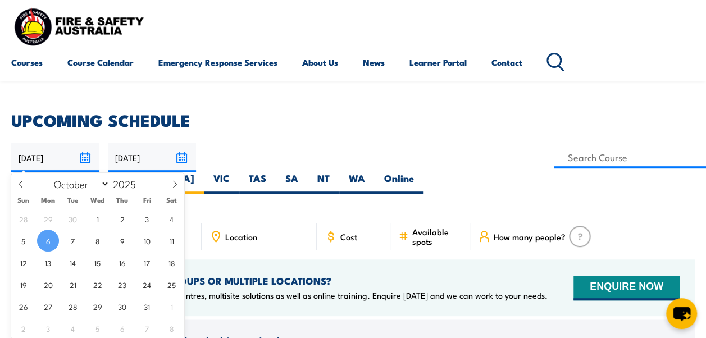
click at [88, 158] on input "[DATE]" at bounding box center [55, 157] width 88 height 29
click at [110, 188] on input "2025" at bounding box center [128, 183] width 37 height 13
click at [105, 187] on select "January February March April May June July August September October November De…" at bounding box center [79, 183] width 61 height 15
select select "11"
click at [49, 176] on select "January February March April May June July August September October November De…" at bounding box center [79, 183] width 61 height 15
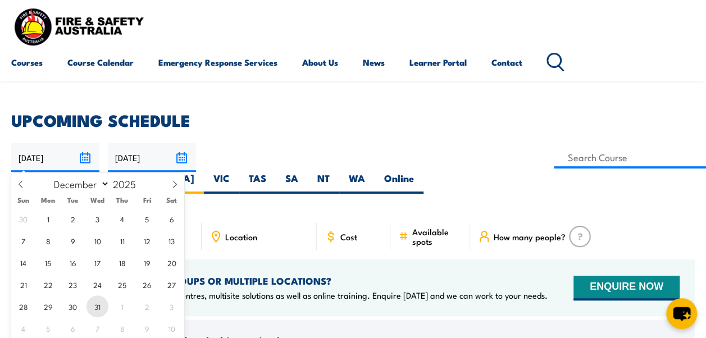
click at [93, 305] on span "31" at bounding box center [98, 307] width 22 height 22
type input "[DATE]"
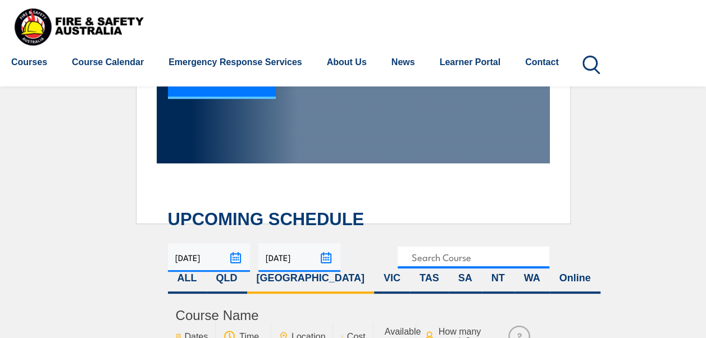
scroll to position [151, 0]
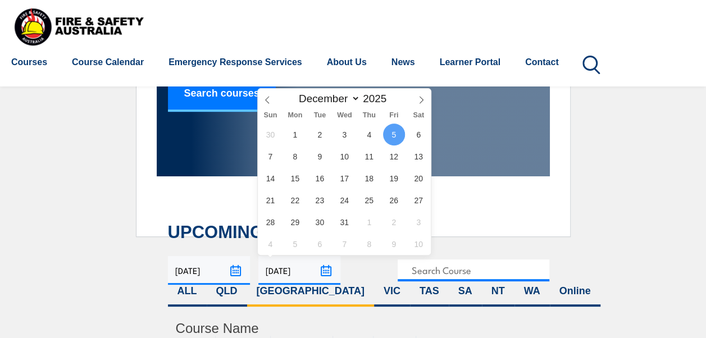
click at [328, 273] on input "[DATE]" at bounding box center [299, 270] width 82 height 29
click at [389, 102] on span at bounding box center [392, 102] width 8 height 6
click at [388, 97] on span at bounding box center [392, 96] width 8 height 6
type input "2026"
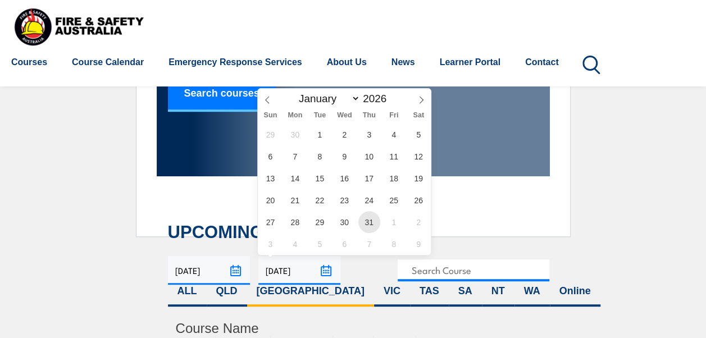
click at [365, 223] on span "31" at bounding box center [370, 222] width 22 height 22
type input "[DATE]"
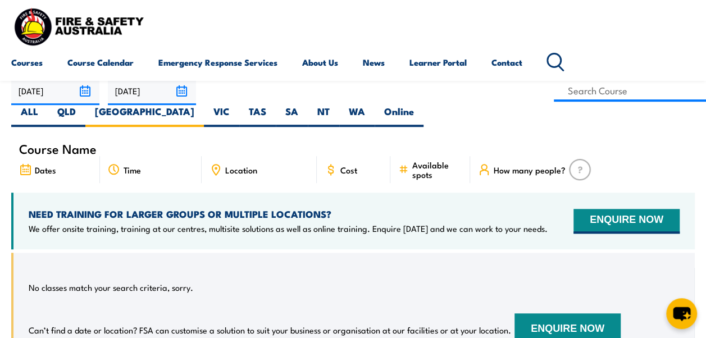
scroll to position [281, 0]
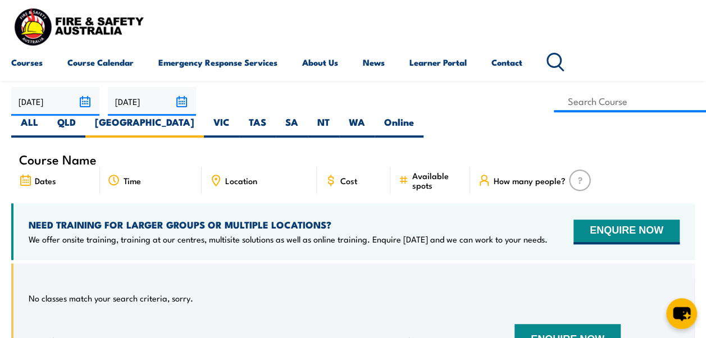
click at [88, 106] on input "[DATE]" at bounding box center [55, 101] width 88 height 29
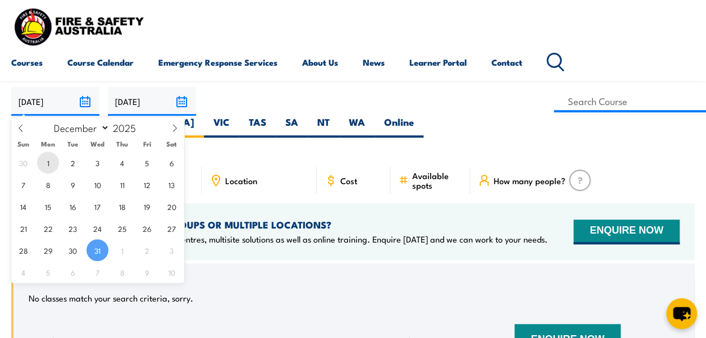
click at [52, 165] on span "1" at bounding box center [48, 163] width 22 height 22
type input "[DATE]"
